Goal: Transaction & Acquisition: Subscribe to service/newsletter

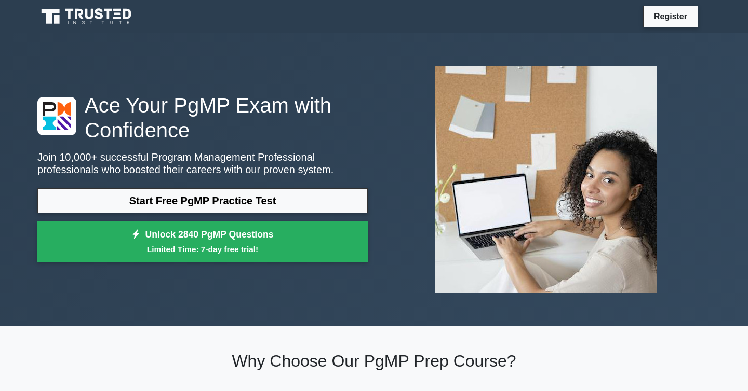
click at [113, 21] on icon at bounding box center [87, 17] width 100 height 20
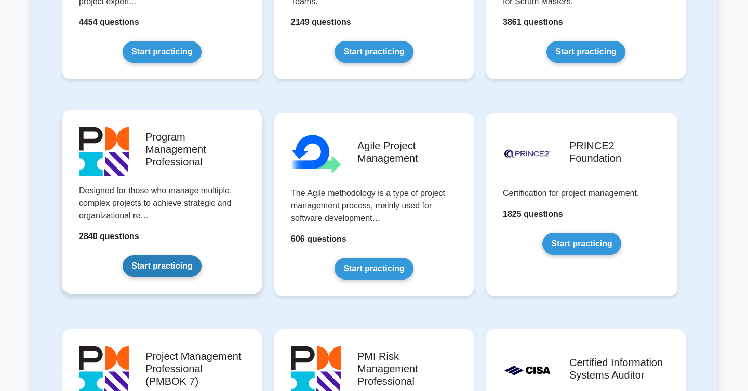
scroll to position [567, 0]
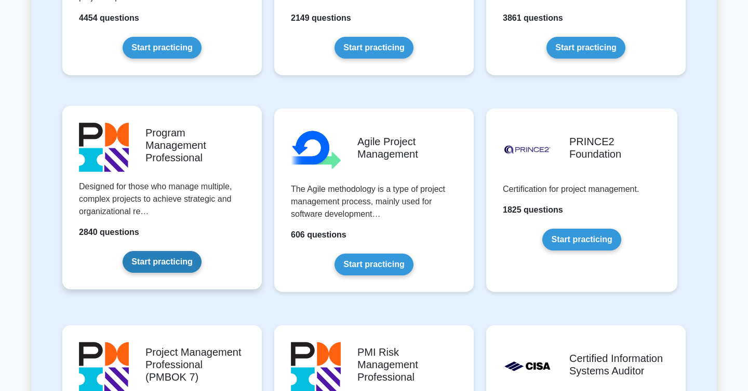
click at [200, 251] on link "Start practicing" at bounding box center [162, 262] width 78 height 22
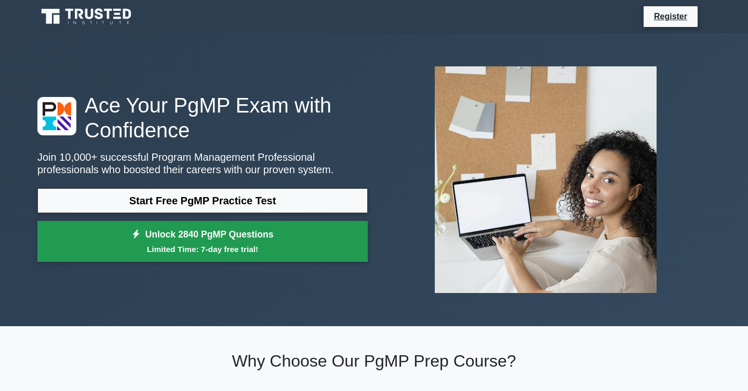
click at [276, 242] on link "Unlock 2840 PgMP Questions Limited Time: 7-day free trial!" at bounding box center [202, 242] width 330 height 42
